Goal: Task Accomplishment & Management: Complete application form

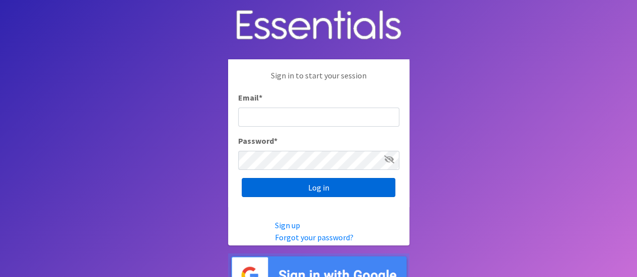
type input "[EMAIL_ADDRESS][DOMAIN_NAME]"
click at [313, 189] on input "Log in" at bounding box center [319, 187] width 154 height 19
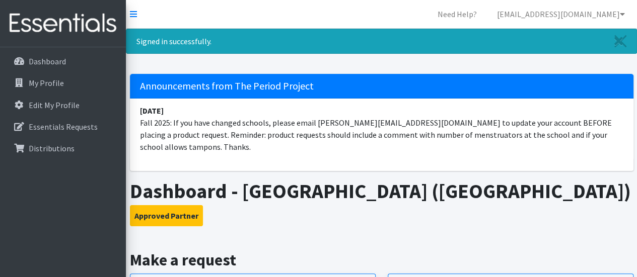
click at [332, 186] on h1 "Dashboard - Westside High School (Anderson)" at bounding box center [382, 191] width 504 height 24
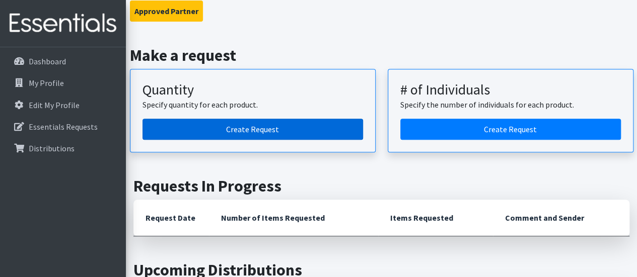
scroll to position [206, 0]
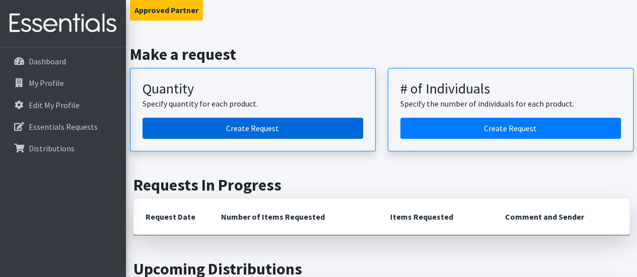
click at [289, 118] on link "Create Request" at bounding box center [252, 128] width 221 height 21
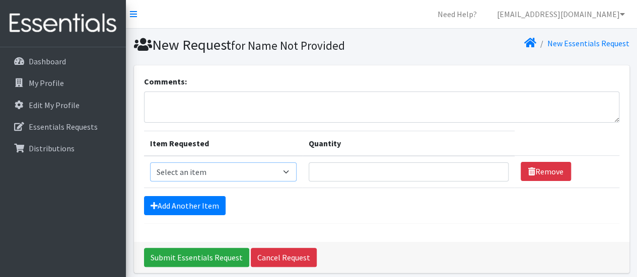
click at [225, 167] on select "Select an item Adult Period Pack Student Period Pack" at bounding box center [223, 172] width 147 height 19
select select "7757"
click at [150, 163] on select "Select an item Adult Period Pack Student Period Pack" at bounding box center [223, 172] width 147 height 19
click at [406, 173] on input "Quantity" at bounding box center [409, 172] width 200 height 19
click at [493, 166] on input "1" at bounding box center [409, 172] width 200 height 19
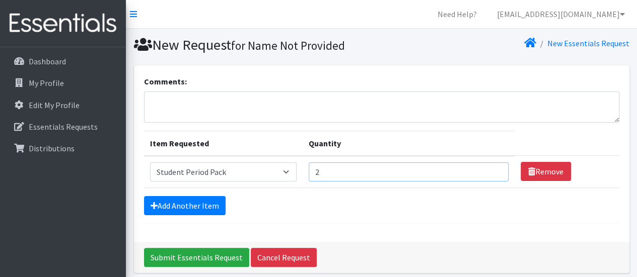
click at [493, 166] on input "2" at bounding box center [409, 172] width 200 height 19
click at [493, 166] on input "44" at bounding box center [409, 172] width 200 height 19
click at [493, 166] on input "45" at bounding box center [409, 172] width 200 height 19
click at [493, 166] on input "46" at bounding box center [409, 172] width 200 height 19
click at [493, 166] on input "47" at bounding box center [409, 172] width 200 height 19
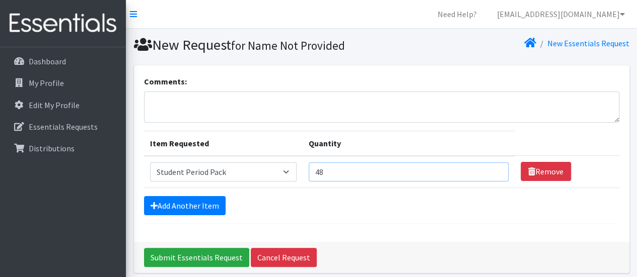
click at [493, 166] on input "48" at bounding box center [409, 172] width 200 height 19
click at [493, 166] on input "49" at bounding box center [409, 172] width 200 height 19
click at [493, 166] on input "50" at bounding box center [409, 172] width 200 height 19
click at [493, 166] on input "51" at bounding box center [409, 172] width 200 height 19
click at [493, 166] on input "52" at bounding box center [409, 172] width 200 height 19
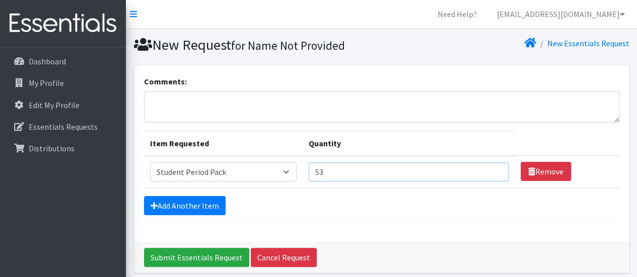
click at [493, 166] on input "53" at bounding box center [409, 172] width 200 height 19
click at [493, 166] on input "54" at bounding box center [409, 172] width 200 height 19
click at [493, 166] on input "55" at bounding box center [409, 172] width 200 height 19
click at [493, 166] on input "56" at bounding box center [409, 172] width 200 height 19
click at [493, 166] on input "57" at bounding box center [409, 172] width 200 height 19
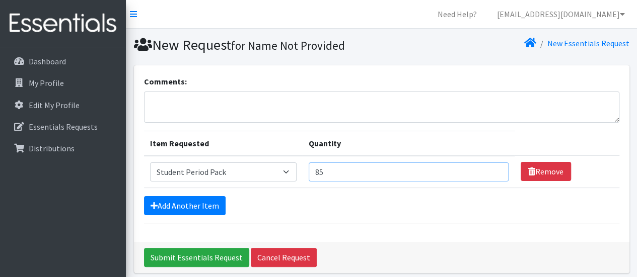
click at [493, 166] on input "85" at bounding box center [409, 172] width 200 height 19
click at [493, 166] on input "107" at bounding box center [409, 172] width 200 height 19
click at [493, 166] on input "108" at bounding box center [409, 172] width 200 height 19
click at [493, 166] on input "109" at bounding box center [409, 172] width 200 height 19
type input "110"
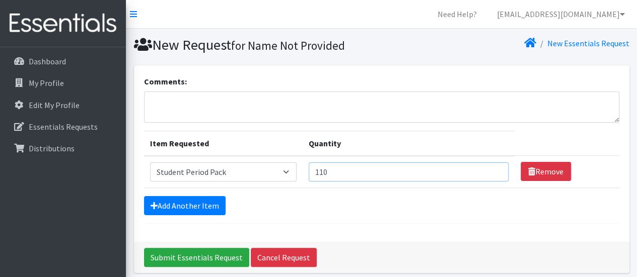
click at [493, 166] on input "110" at bounding box center [409, 172] width 200 height 19
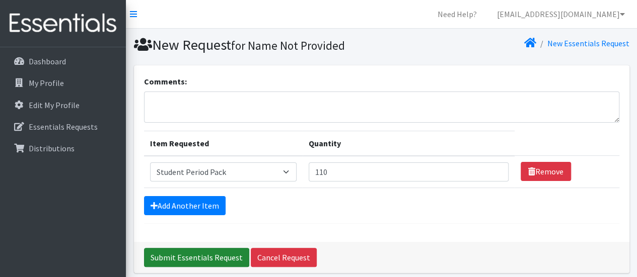
click at [211, 253] on input "Submit Essentials Request" at bounding box center [196, 257] width 105 height 19
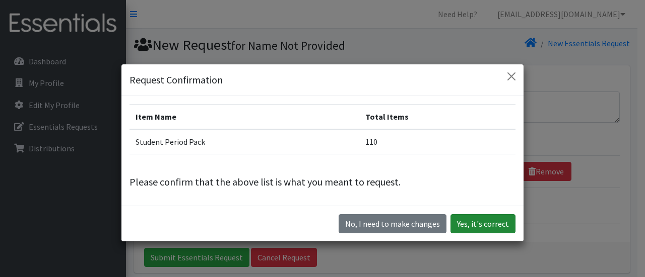
click at [463, 224] on button "Yes, it's correct" at bounding box center [482, 224] width 65 height 19
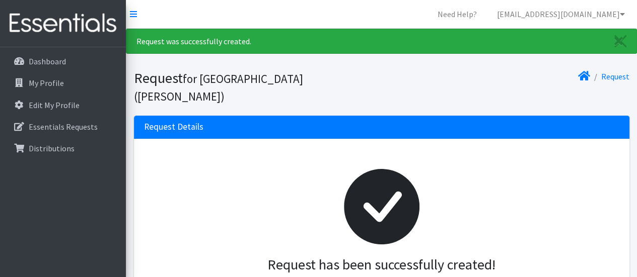
click at [295, 14] on nav "Need Help? [EMAIL_ADDRESS][DOMAIN_NAME] My Co-Workers My Profile Logout" at bounding box center [381, 14] width 511 height 29
